Goal: Information Seeking & Learning: Learn about a topic

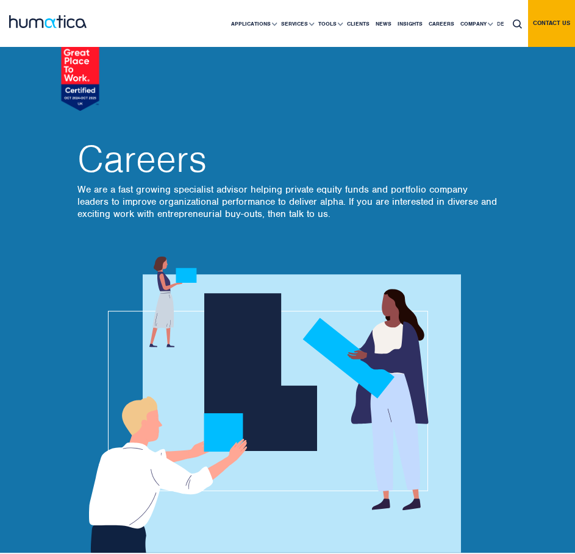
click at [381, 206] on p "We are a fast growing specialist advisor helping private equity funds and portf…" at bounding box center [287, 201] width 420 height 37
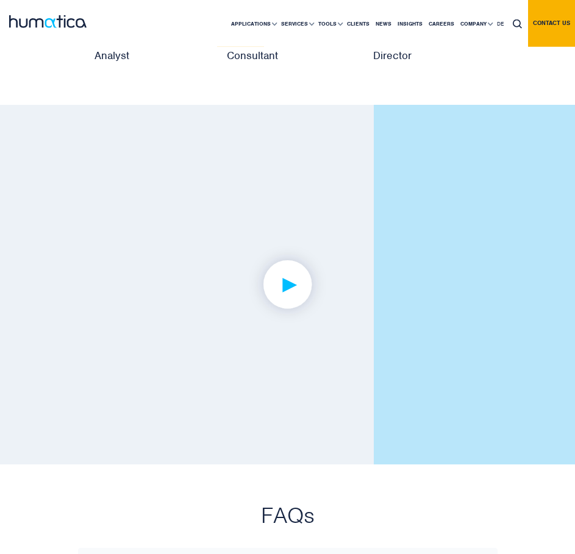
scroll to position [2825, 0]
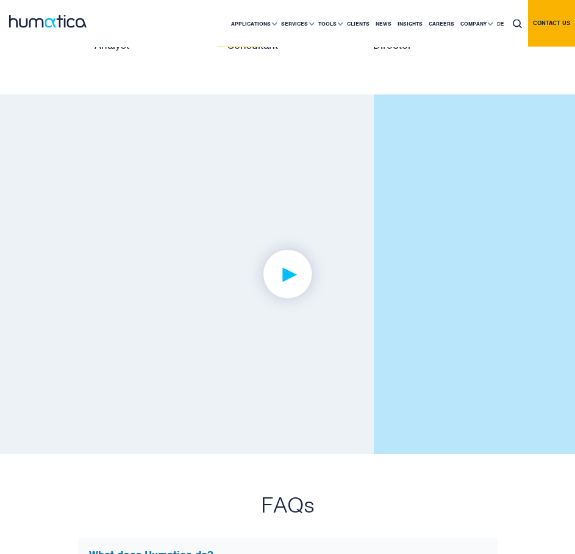
click at [293, 281] on img at bounding box center [287, 275] width 94 height 94
click at [288, 283] on img at bounding box center [287, 275] width 94 height 94
click at [278, 275] on img at bounding box center [287, 275] width 94 height 94
click at [284, 275] on img at bounding box center [287, 275] width 94 height 94
click at [312, 274] on img at bounding box center [287, 275] width 94 height 94
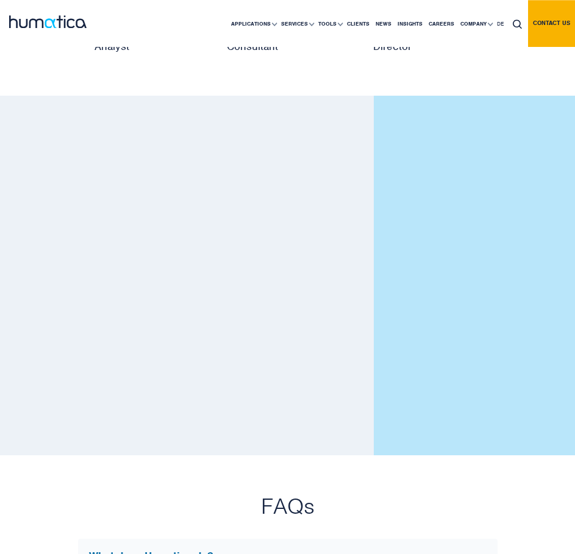
scroll to position [2825, 0]
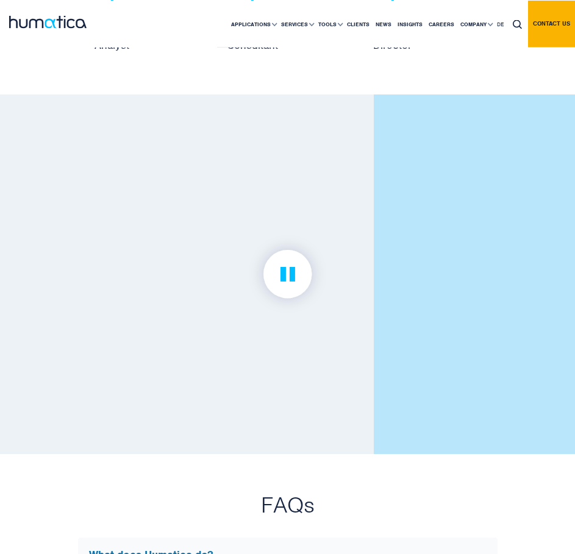
click at [278, 263] on img at bounding box center [287, 274] width 94 height 94
click at [289, 269] on img at bounding box center [287, 274] width 94 height 94
click at [198, 261] on link at bounding box center [287, 274] width 420 height 262
click at [319, 276] on img at bounding box center [287, 274] width 94 height 94
click at [166, 280] on link at bounding box center [287, 274] width 420 height 262
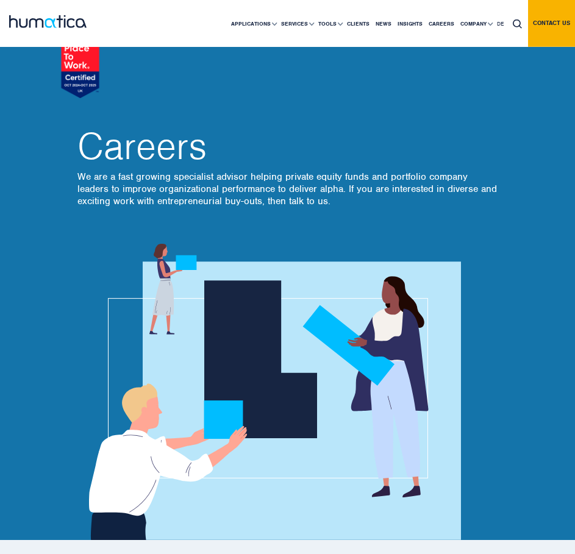
scroll to position [0, 0]
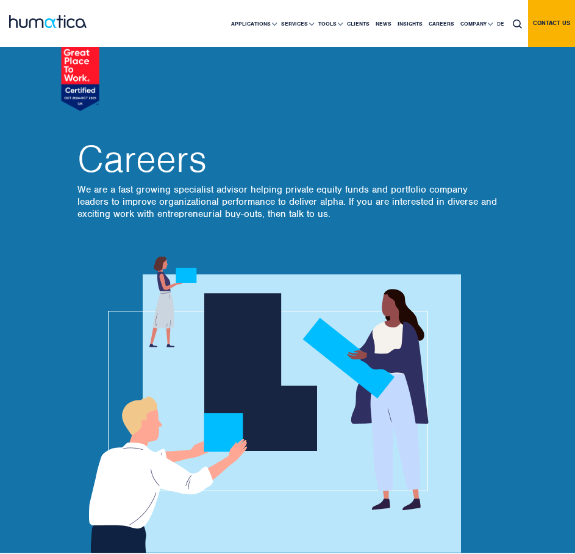
click at [34, 25] on img at bounding box center [47, 21] width 77 height 13
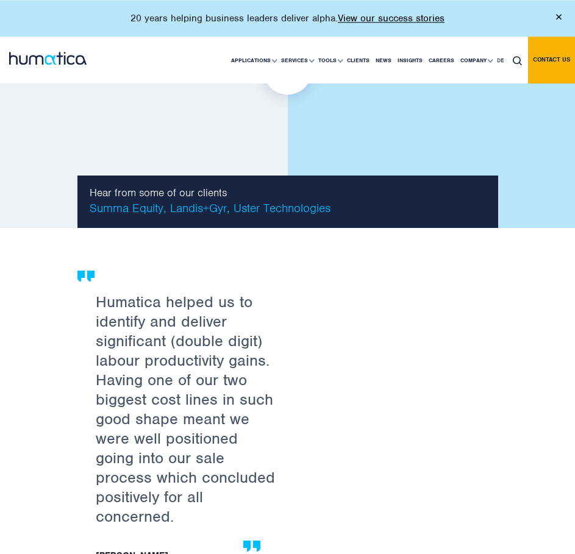
scroll to position [1771, 0]
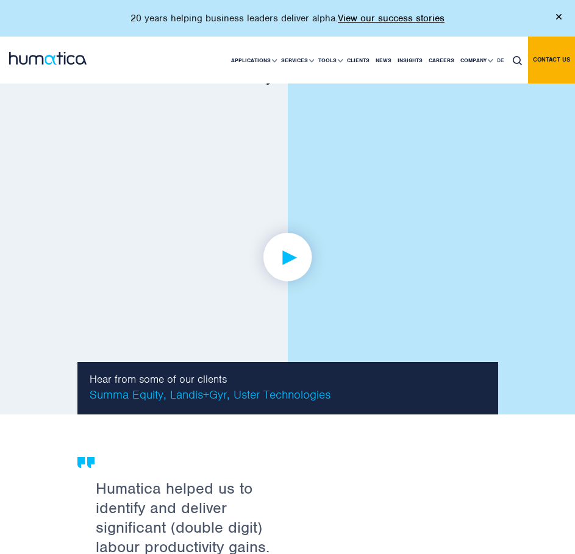
click at [299, 206] on link at bounding box center [287, 257] width 420 height 314
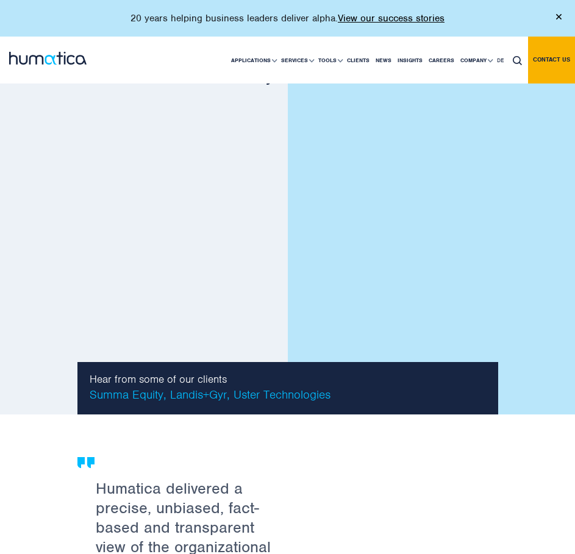
click at [559, 15] on img at bounding box center [558, 16] width 5 height 5
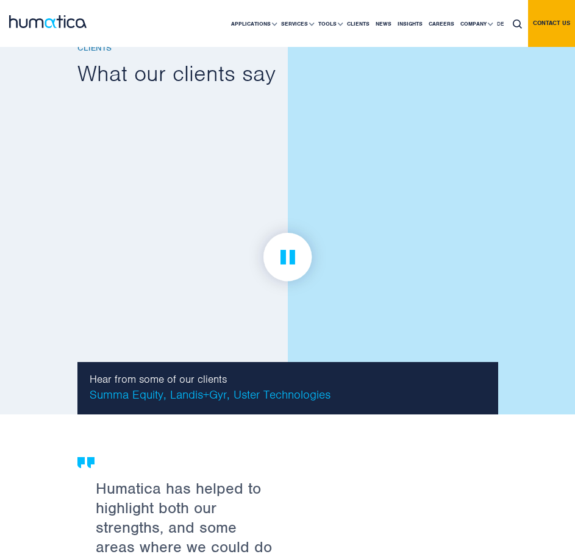
click at [286, 225] on img at bounding box center [287, 257] width 94 height 94
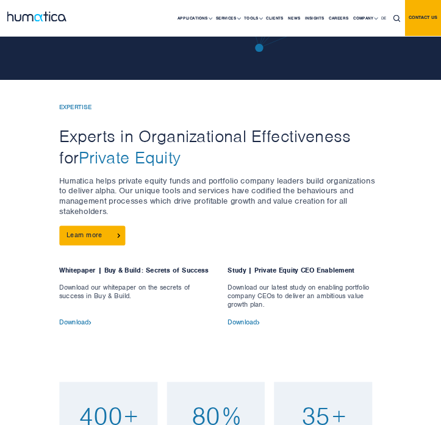
scroll to position [0, 0]
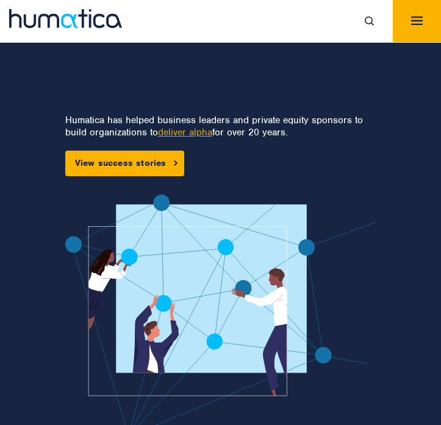
click at [408, 31] on button "Toggle navigation" at bounding box center [416, 21] width 48 height 42
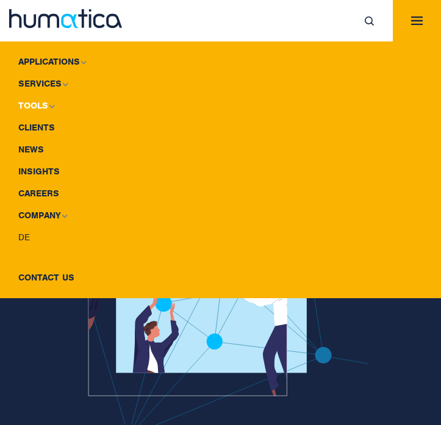
click at [42, 102] on link "Tools" at bounding box center [220, 105] width 441 height 22
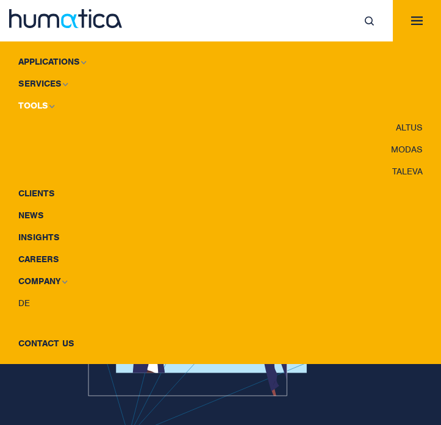
click at [42, 103] on link "Tools" at bounding box center [220, 105] width 441 height 22
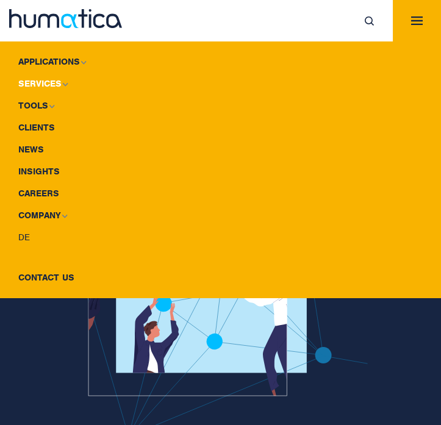
click at [62, 83] on img at bounding box center [64, 84] width 5 height 4
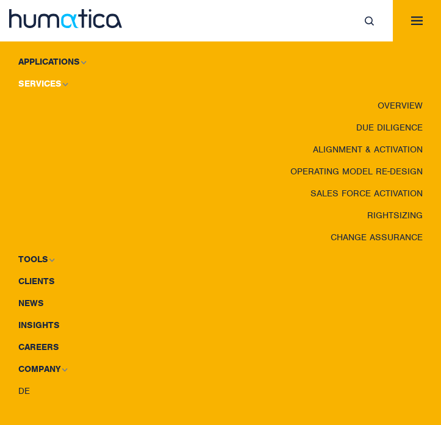
click at [62, 83] on img at bounding box center [64, 84] width 5 height 4
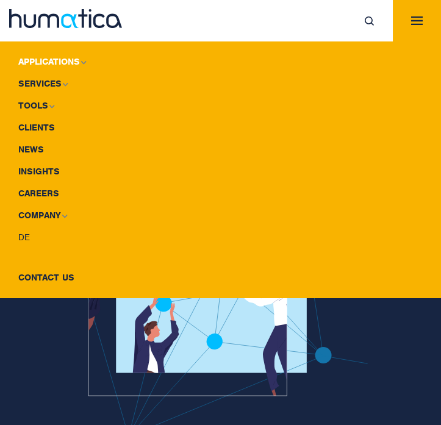
click at [75, 59] on link "Applications" at bounding box center [220, 62] width 441 height 22
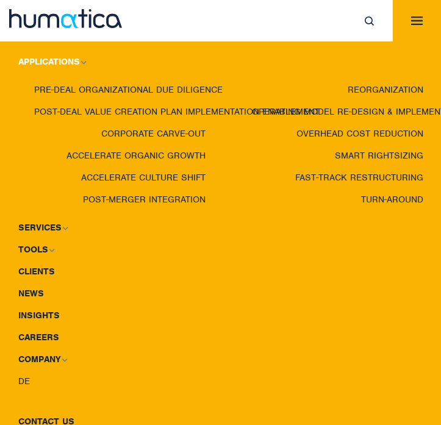
click at [75, 59] on link "Applications" at bounding box center [220, 62] width 441 height 22
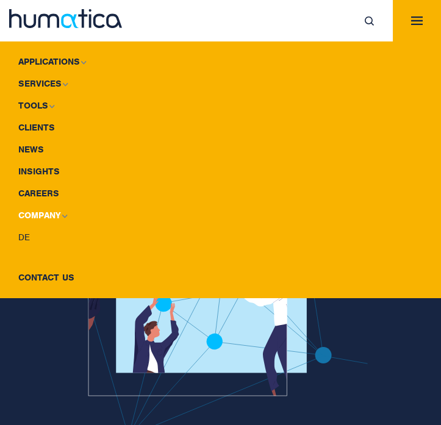
click at [55, 213] on link "Company" at bounding box center [220, 215] width 441 height 22
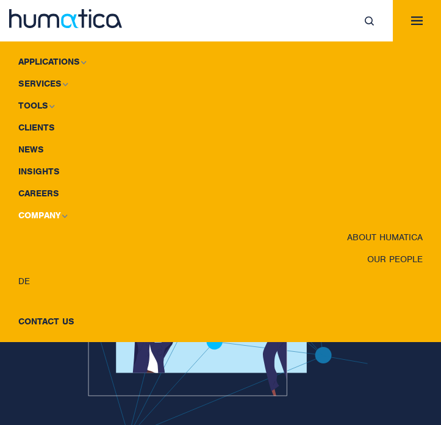
click at [55, 212] on link "Company" at bounding box center [220, 215] width 441 height 22
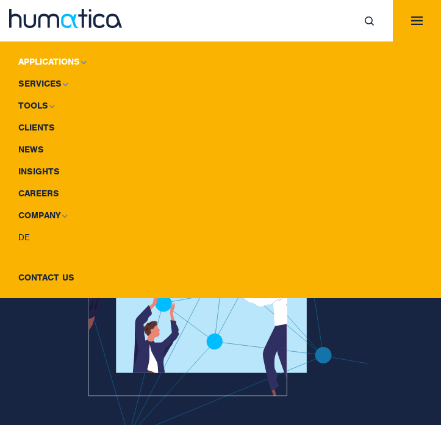
click at [37, 61] on link "Applications" at bounding box center [220, 62] width 441 height 22
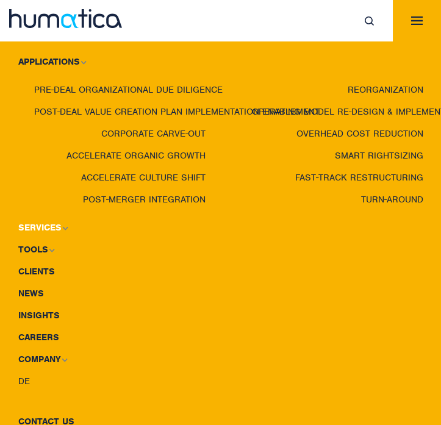
click at [32, 225] on link "Services" at bounding box center [220, 227] width 441 height 22
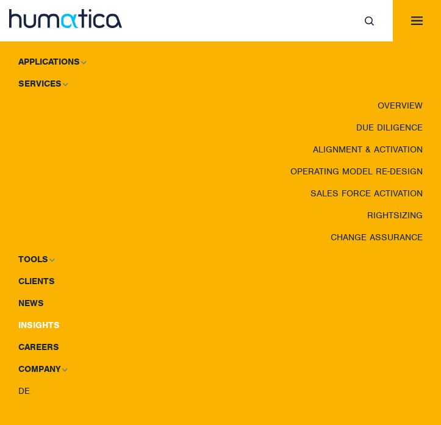
click at [35, 319] on link "Insights" at bounding box center [220, 325] width 441 height 22
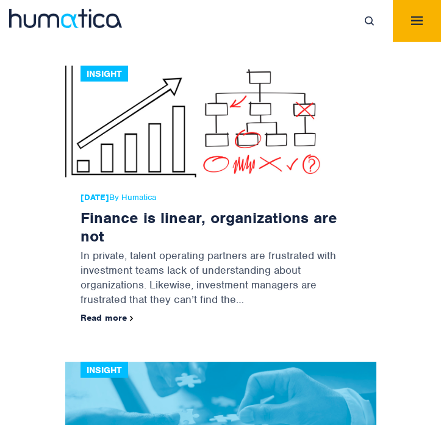
scroll to position [8744, 0]
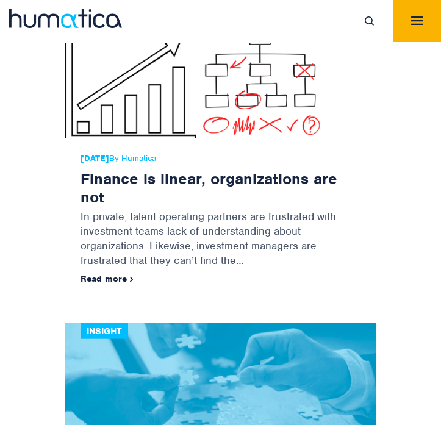
click at [436, 11] on button "Toggle navigation" at bounding box center [416, 21] width 48 height 42
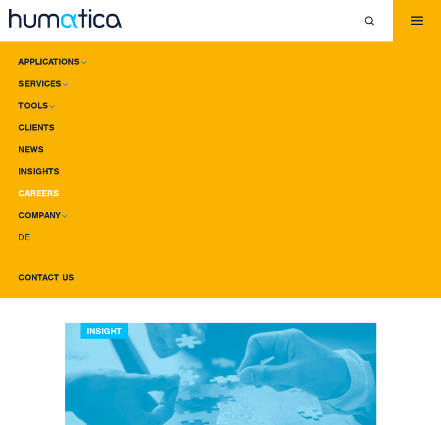
click at [35, 190] on link "Careers" at bounding box center [220, 193] width 441 height 22
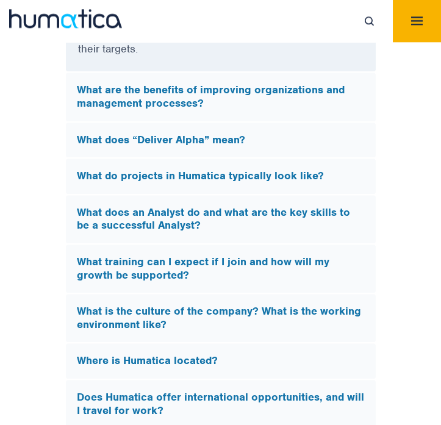
scroll to position [3968, 0]
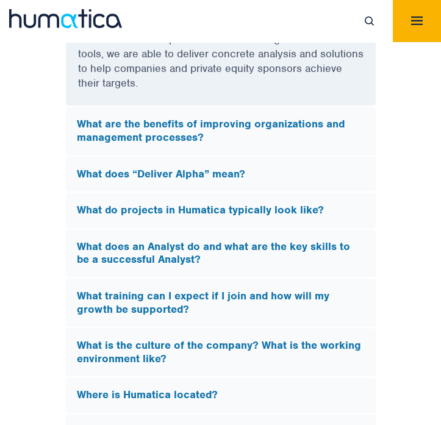
click at [197, 203] on h5 "What do projects in Humatica typically look like?" at bounding box center [221, 209] width 288 height 13
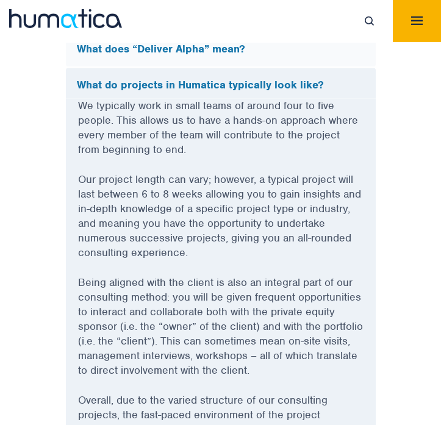
scroll to position [3768, 0]
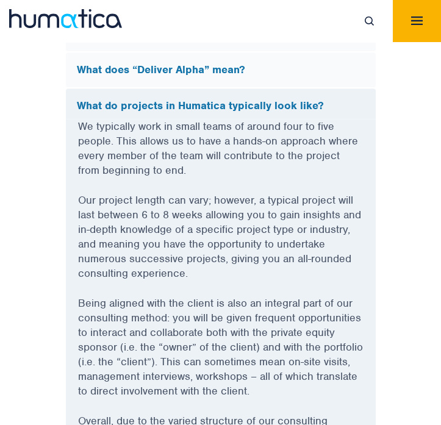
click at [215, 99] on h5 "What do projects in Humatica typically look like?" at bounding box center [221, 105] width 288 height 13
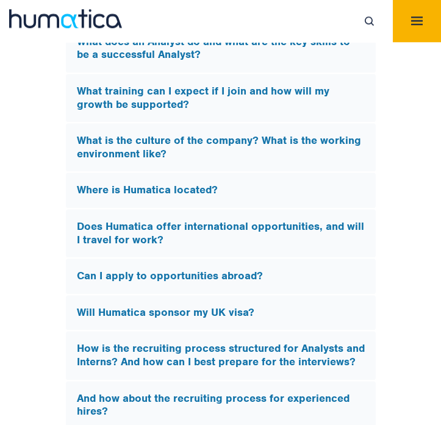
scroll to position [3903, 0]
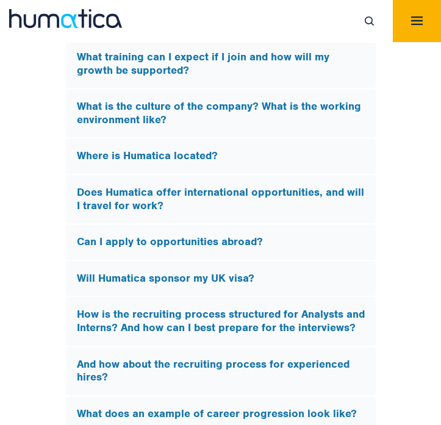
click at [317, 175] on div "Does Humatica offer international opportunities, and will I travel for work?" at bounding box center [221, 199] width 310 height 48
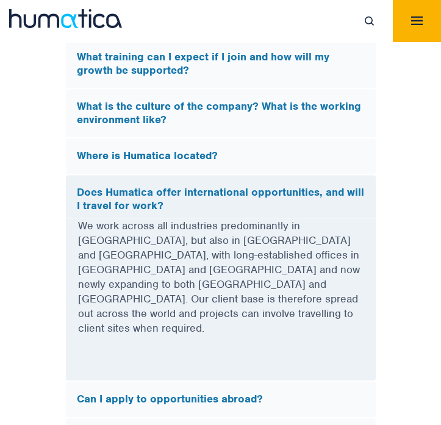
click at [310, 186] on h5 "Does Humatica offer international opportunities, and will I travel for work?" at bounding box center [221, 199] width 288 height 26
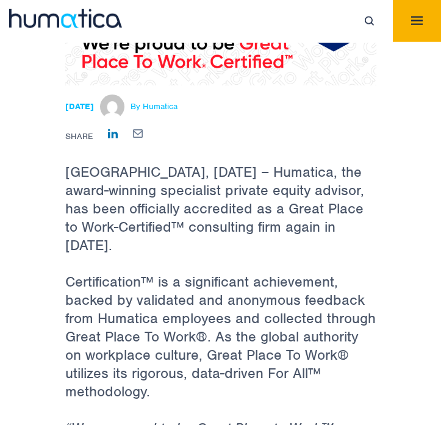
scroll to position [269, 0]
